Goal: Check status: Check status

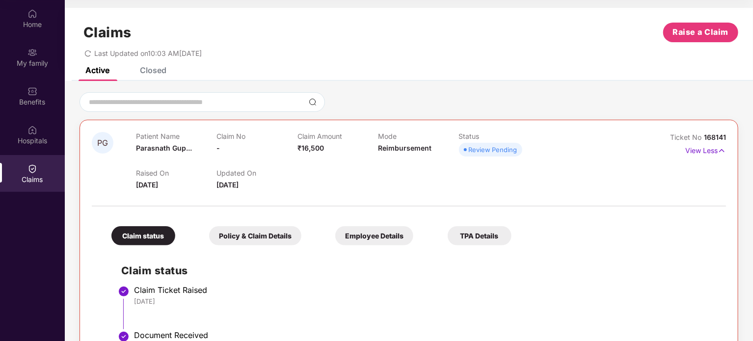
scroll to position [83, 0]
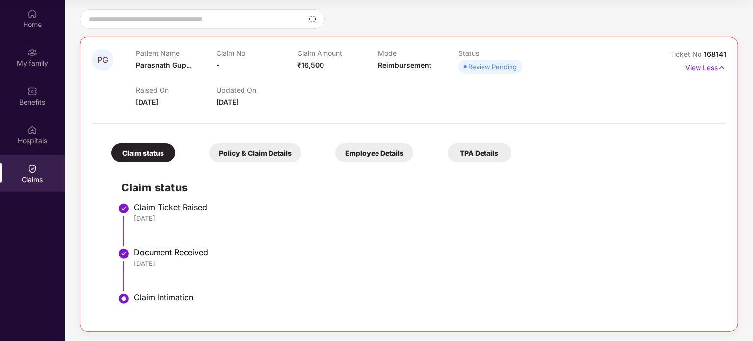
click at [49, 182] on div "Claims" at bounding box center [32, 180] width 65 height 10
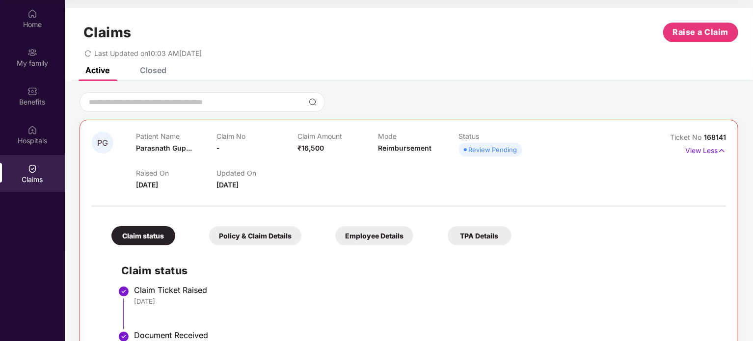
click at [162, 74] on div "Closed" at bounding box center [153, 70] width 27 height 10
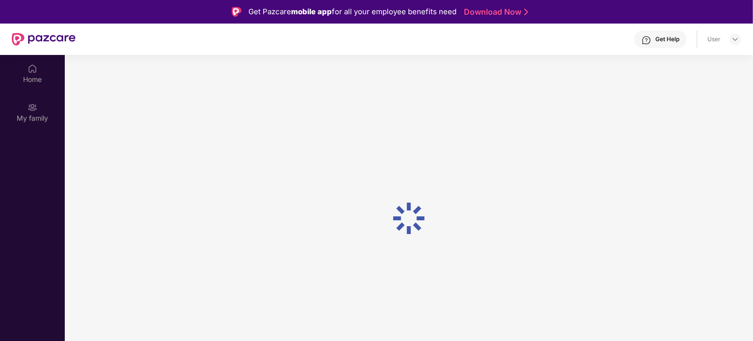
scroll to position [55, 0]
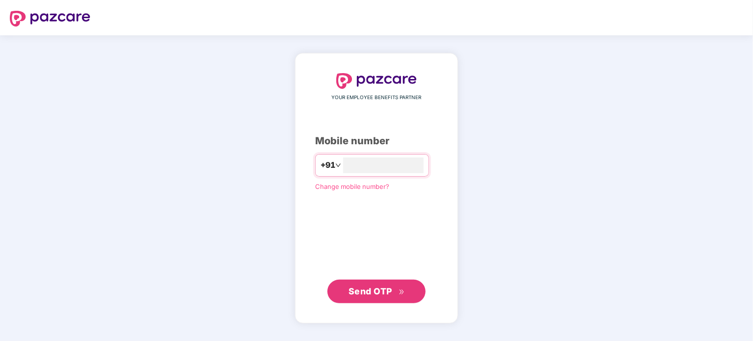
type input "**********"
click at [386, 292] on span "Send OTP" at bounding box center [371, 291] width 44 height 10
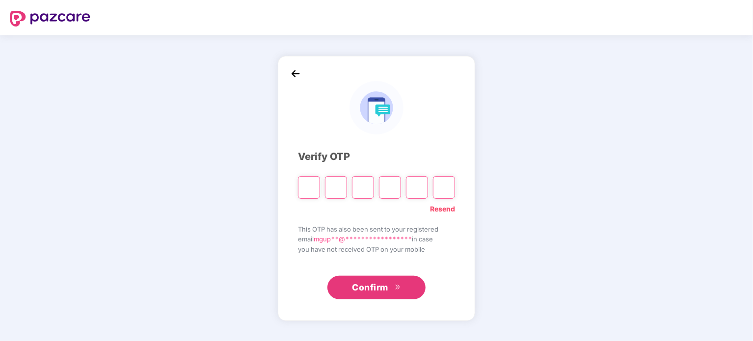
type input "*"
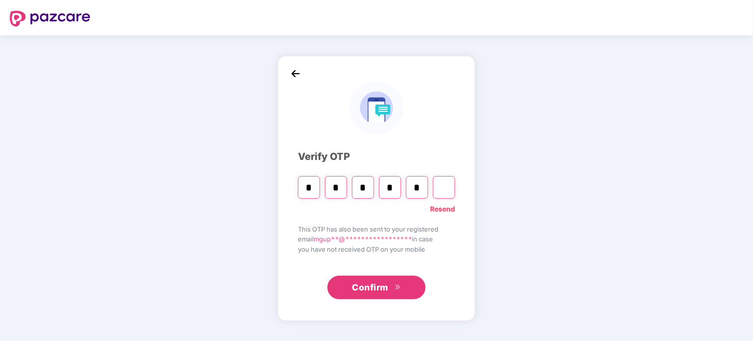
type input "*"
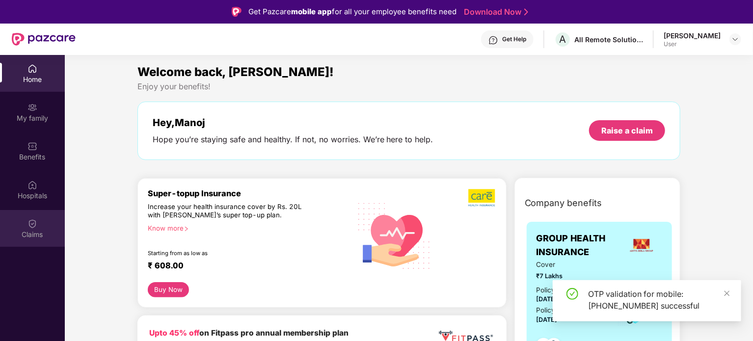
click at [45, 227] on div "Claims" at bounding box center [32, 228] width 65 height 37
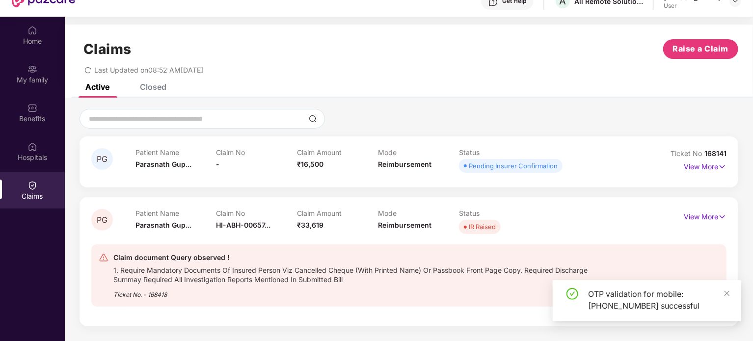
scroll to position [55, 0]
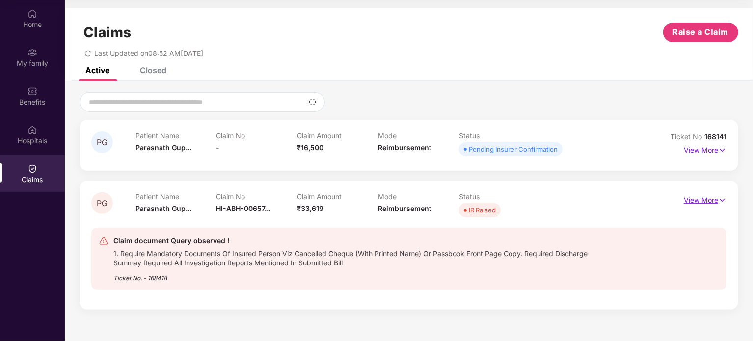
click at [726, 203] on img at bounding box center [723, 200] width 8 height 11
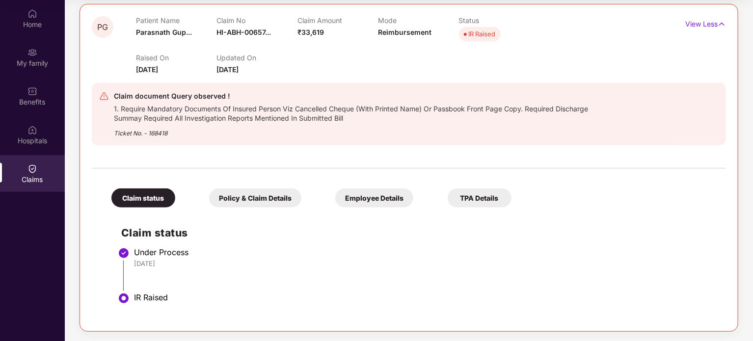
scroll to position [0, 0]
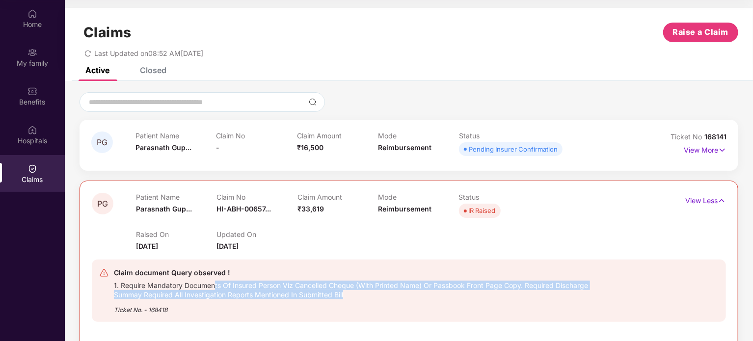
drag, startPoint x: 254, startPoint y: 285, endPoint x: 347, endPoint y: 294, distance: 93.3
click at [347, 294] on div "1. Require Mandatory Documents Of Insured Person Viz Cancelled Cheque (With Pri…" at bounding box center [365, 289] width 502 height 21
click at [404, 295] on div "1. Require Mandatory Documents Of Insured Person Viz Cancelled Cheque (With Pri…" at bounding box center [365, 289] width 502 height 21
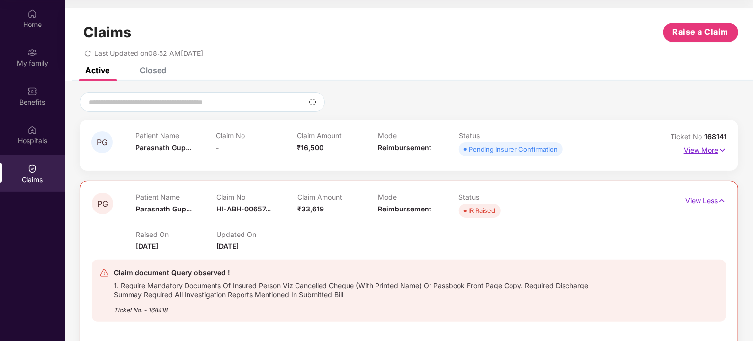
click at [719, 154] on img at bounding box center [723, 150] width 8 height 11
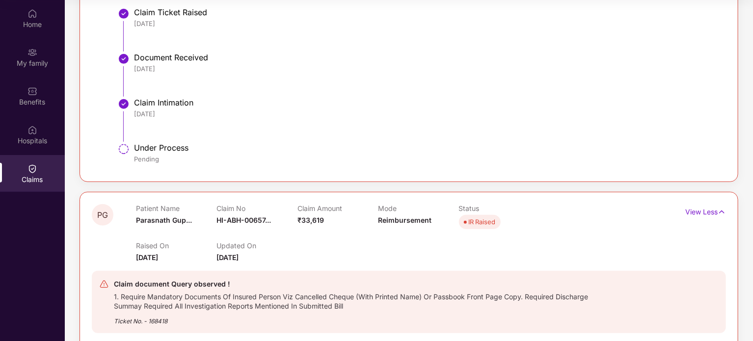
scroll to position [466, 0]
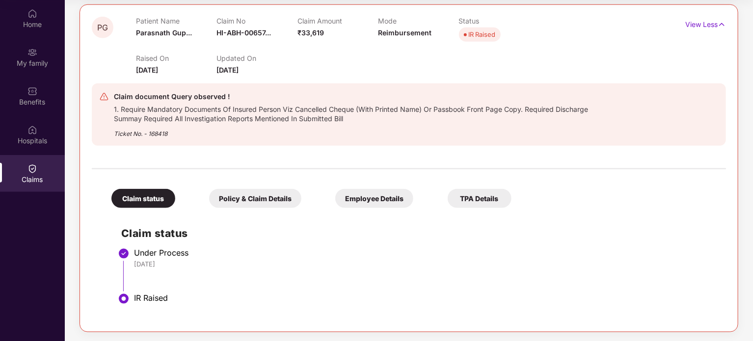
click at [214, 119] on div "1. Require Mandatory Documents Of Insured Person Viz Cancelled Cheque (With Pri…" at bounding box center [365, 113] width 502 height 21
click at [168, 33] on span "Parasnath Gup..." at bounding box center [164, 32] width 56 height 8
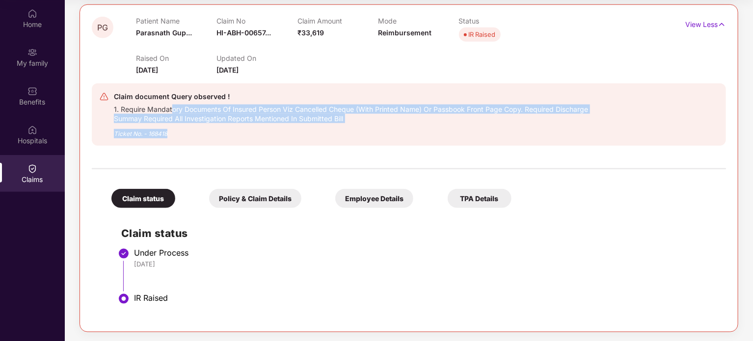
drag, startPoint x: 180, startPoint y: 111, endPoint x: 349, endPoint y: 123, distance: 168.8
click at [349, 123] on div "Claim document Query observed ! 1. Require Mandatory Documents Of Insured Perso…" at bounding box center [365, 115] width 502 height 48
click at [356, 123] on div "Ticket No. - 168418" at bounding box center [365, 130] width 502 height 15
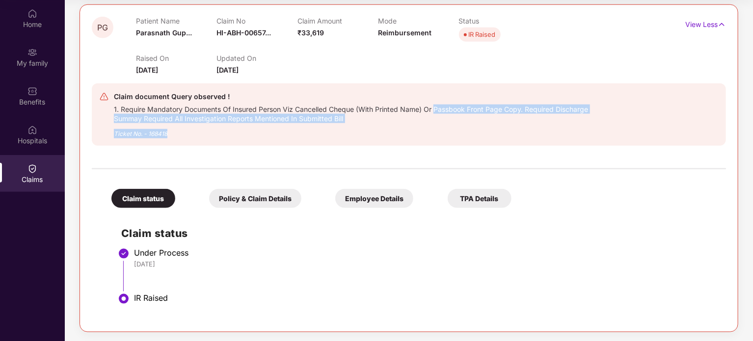
drag, startPoint x: 438, startPoint y: 108, endPoint x: 544, endPoint y: 124, distance: 107.8
click at [544, 124] on div "Claim document Query observed ! 1. Require Mandatory Documents Of Insured Perso…" at bounding box center [365, 115] width 502 height 48
click at [205, 121] on div "1. Require Mandatory Documents Of Insured Person Viz Cancelled Cheque (With Pri…" at bounding box center [365, 113] width 502 height 21
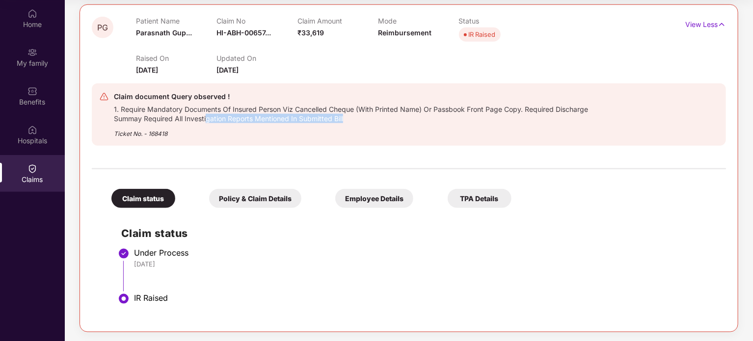
drag, startPoint x: 348, startPoint y: 118, endPoint x: 208, endPoint y: 122, distance: 140.0
click at [208, 122] on div "1. Require Mandatory Documents Of Insured Person Viz Cancelled Cheque (With Pri…" at bounding box center [365, 113] width 502 height 21
click at [197, 118] on div "1. Require Mandatory Documents Of Insured Person Viz Cancelled Cheque (With Pri…" at bounding box center [365, 113] width 502 height 21
click at [254, 108] on div "1. Require Mandatory Documents Of Insured Person Viz Cancelled Cheque (With Pri…" at bounding box center [365, 113] width 502 height 21
drag, startPoint x: 138, startPoint y: 294, endPoint x: 175, endPoint y: 299, distance: 37.6
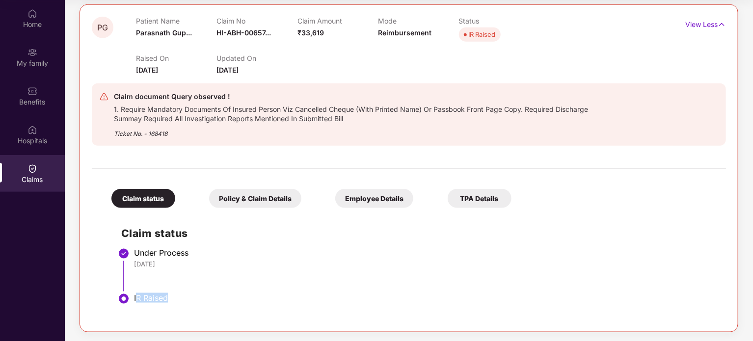
click at [175, 299] on div "IR Raised" at bounding box center [425, 298] width 582 height 10
click at [147, 300] on div "IR Raised" at bounding box center [425, 298] width 582 height 10
click at [226, 295] on div "IR Raised" at bounding box center [425, 298] width 582 height 10
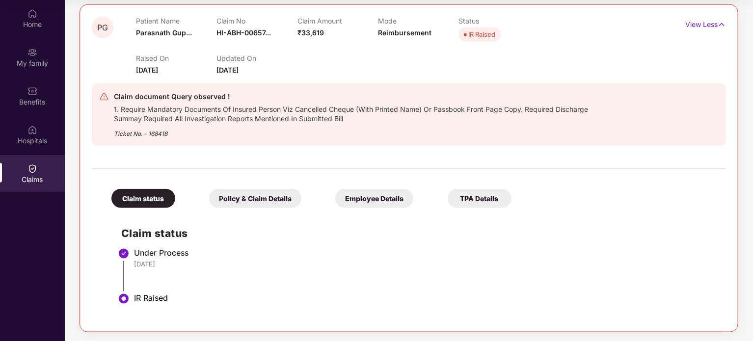
scroll to position [187, 0]
